Goal: Share content: Share content

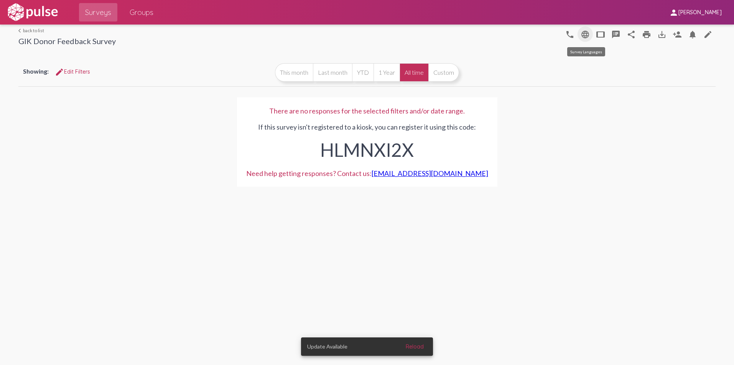
click at [584, 37] on mat-icon "language" at bounding box center [584, 34] width 9 height 9
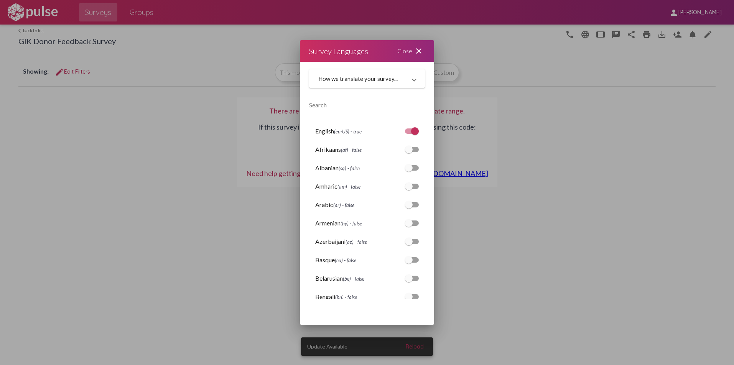
click at [421, 50] on mat-icon "close" at bounding box center [418, 50] width 9 height 9
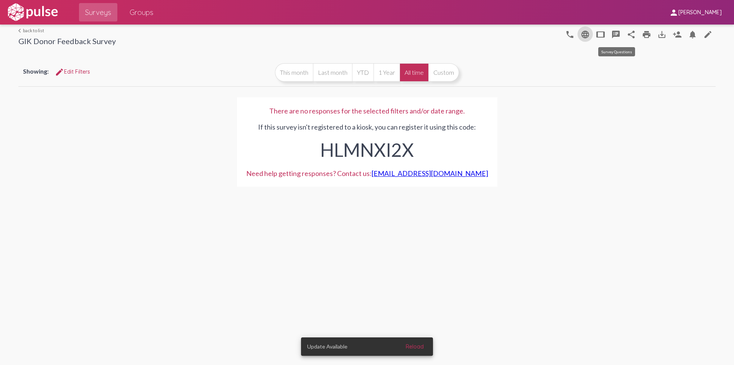
click at [619, 33] on mat-icon "speaker_notes" at bounding box center [615, 34] width 9 height 9
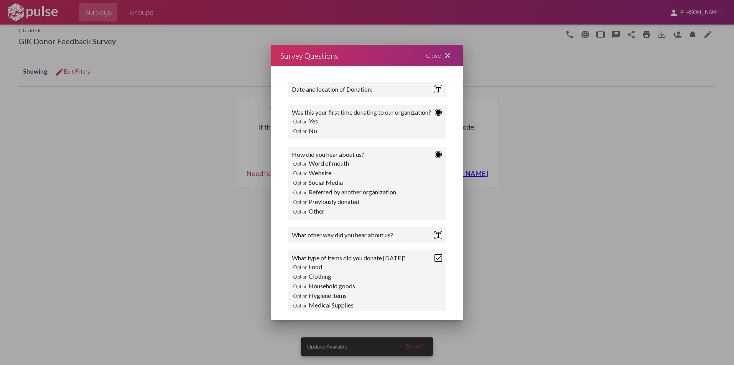
click at [445, 53] on mat-icon "close" at bounding box center [447, 55] width 9 height 9
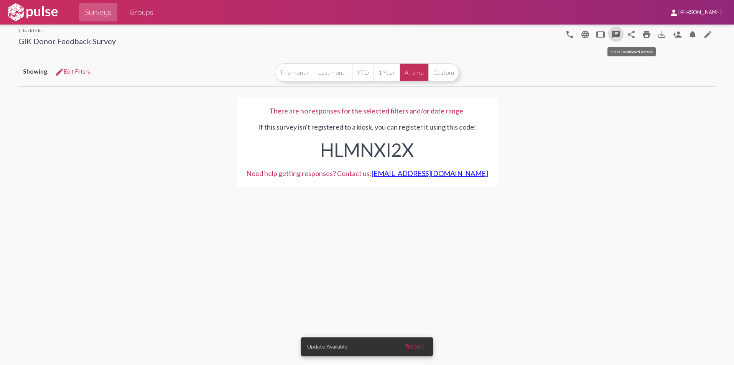
click at [632, 35] on mat-icon "share" at bounding box center [630, 34] width 9 height 9
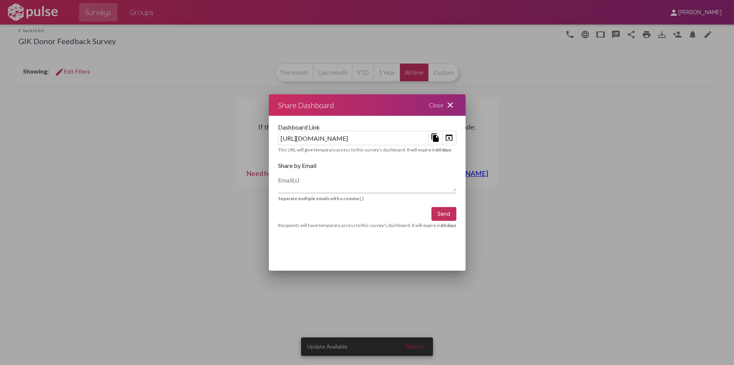
click at [278, 183] on textarea "Email(s)" at bounding box center [367, 183] width 178 height 15
click at [371, 185] on textarea "[EMAIL_ADDRESS][DOMAIN_NAME], [EMAIL_ADDRESS][DOMAIN_NAME], [PERSON_NAME]" at bounding box center [367, 183] width 178 height 15
click at [396, 181] on textarea "[EMAIL_ADDRESS][DOMAIN_NAME], [EMAIL_ADDRESS][DOMAIN_NAME], avillasuso" at bounding box center [367, 183] width 178 height 15
click at [454, 183] on textarea "[EMAIL_ADDRESS][DOMAIN_NAME], [EMAIL_ADDRESS][DOMAIN_NAME], [EMAIL_ADDRESS][DOM…" at bounding box center [367, 183] width 178 height 15
type textarea "[EMAIL_ADDRESS][DOMAIN_NAME], [EMAIL_ADDRESS][DOMAIN_NAME], [EMAIL_ADDRESS][DOM…"
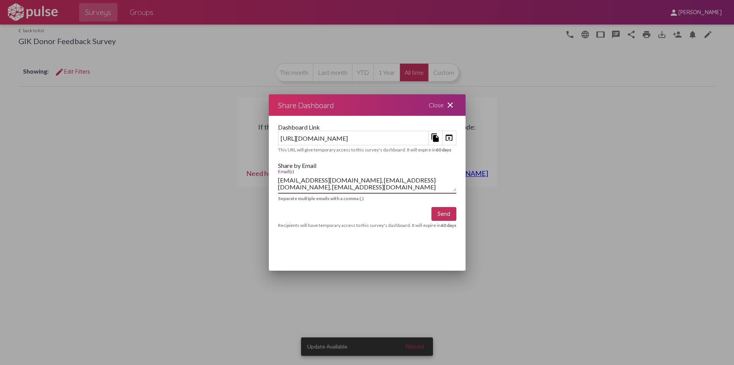
click at [450, 214] on span "Send" at bounding box center [443, 213] width 13 height 7
click at [450, 215] on span "Send" at bounding box center [443, 213] width 13 height 7
click at [618, 207] on div at bounding box center [367, 182] width 734 height 365
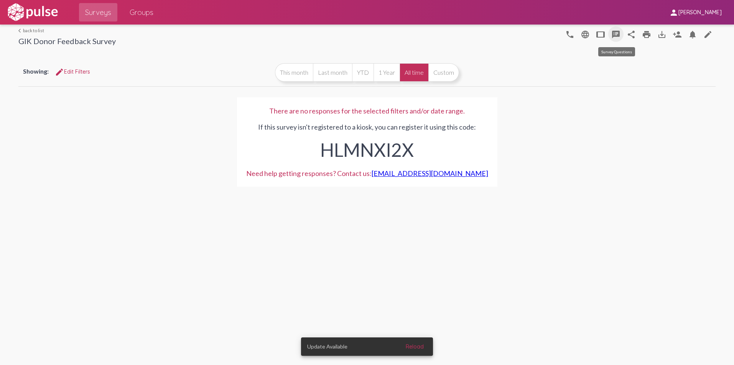
click at [617, 36] on mat-icon "speaker_notes" at bounding box center [615, 34] width 9 height 9
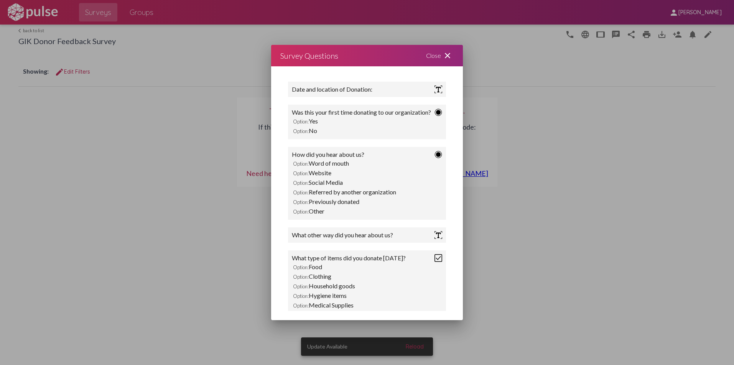
click at [374, 91] on div "Date and location of Donation:" at bounding box center [367, 89] width 150 height 8
click at [611, 32] on div at bounding box center [367, 182] width 734 height 365
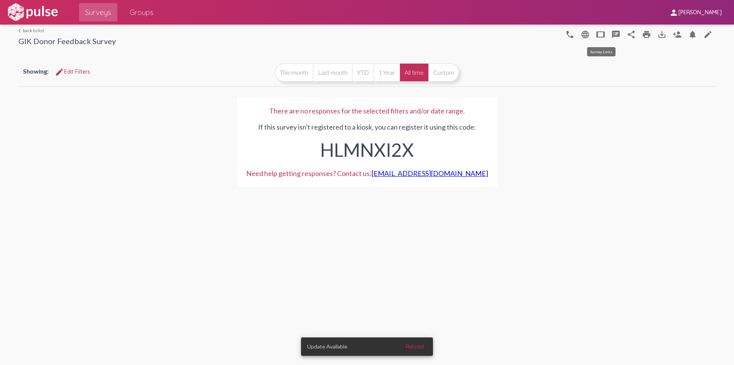
click at [600, 34] on mat-icon "tablet" at bounding box center [600, 34] width 9 height 9
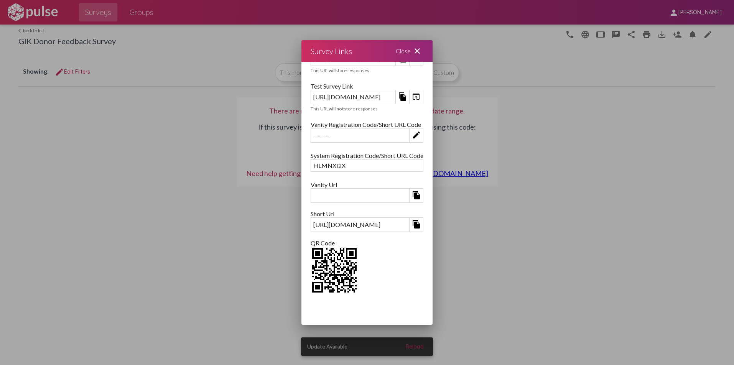
scroll to position [28, 0]
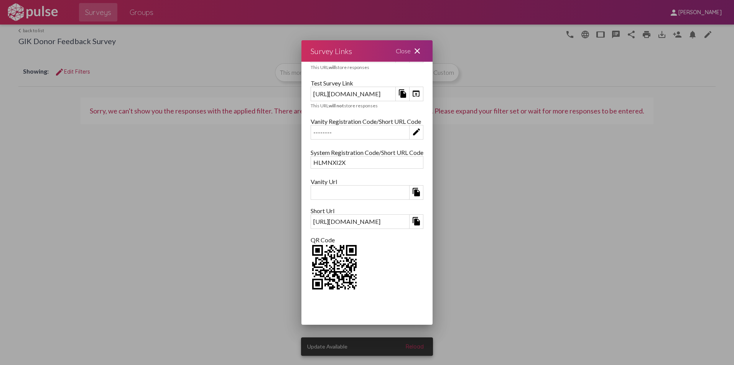
click at [422, 50] on mat-icon "close" at bounding box center [416, 50] width 9 height 9
